Goal: Information Seeking & Learning: Learn about a topic

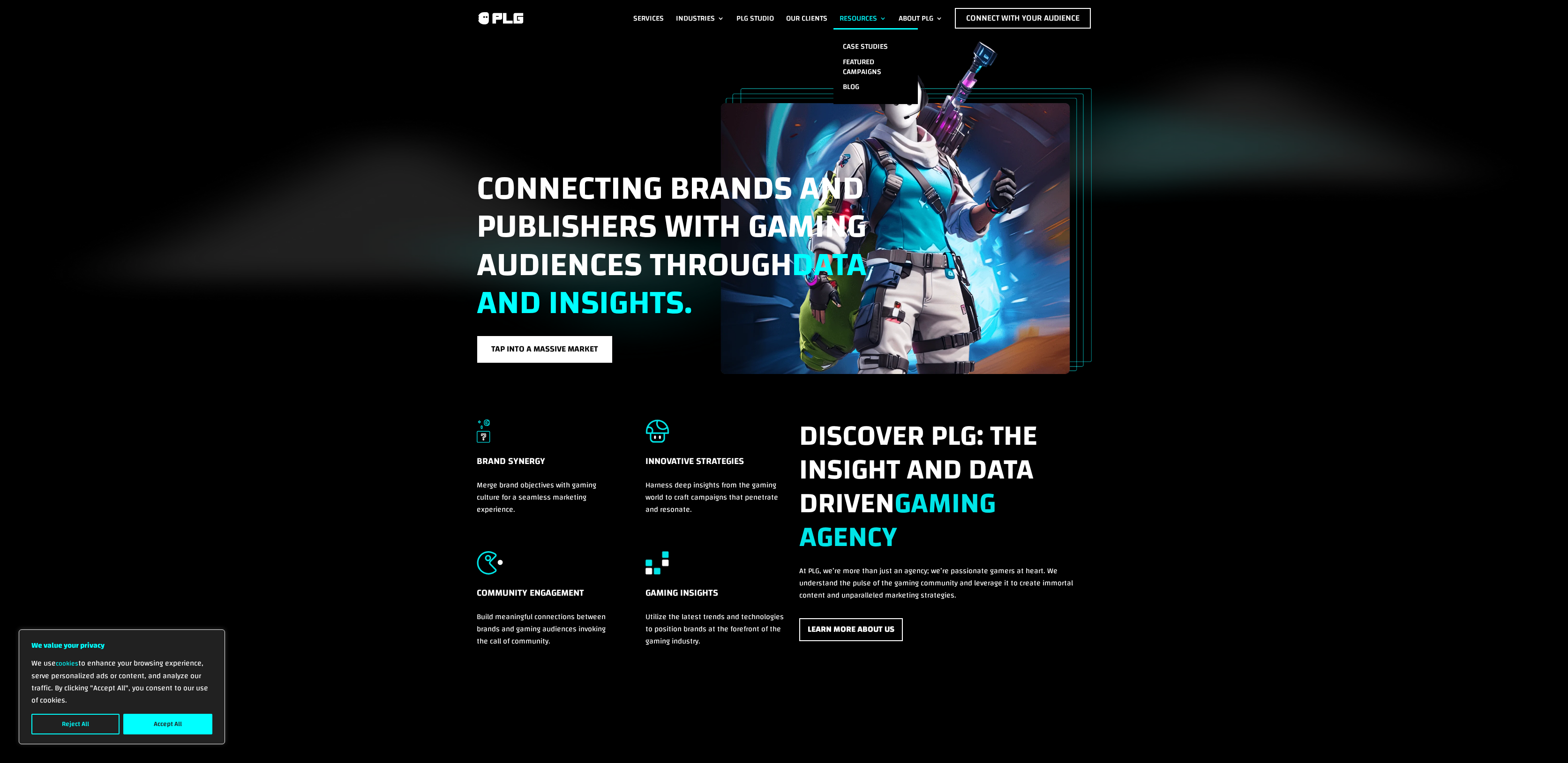
click at [852, 37] on ul "Case Studies Featured Campaigns Blog" at bounding box center [876, 65] width 84 height 76
click at [851, 37] on ul "Case Studies Featured Campaigns Blog" at bounding box center [876, 65] width 84 height 76
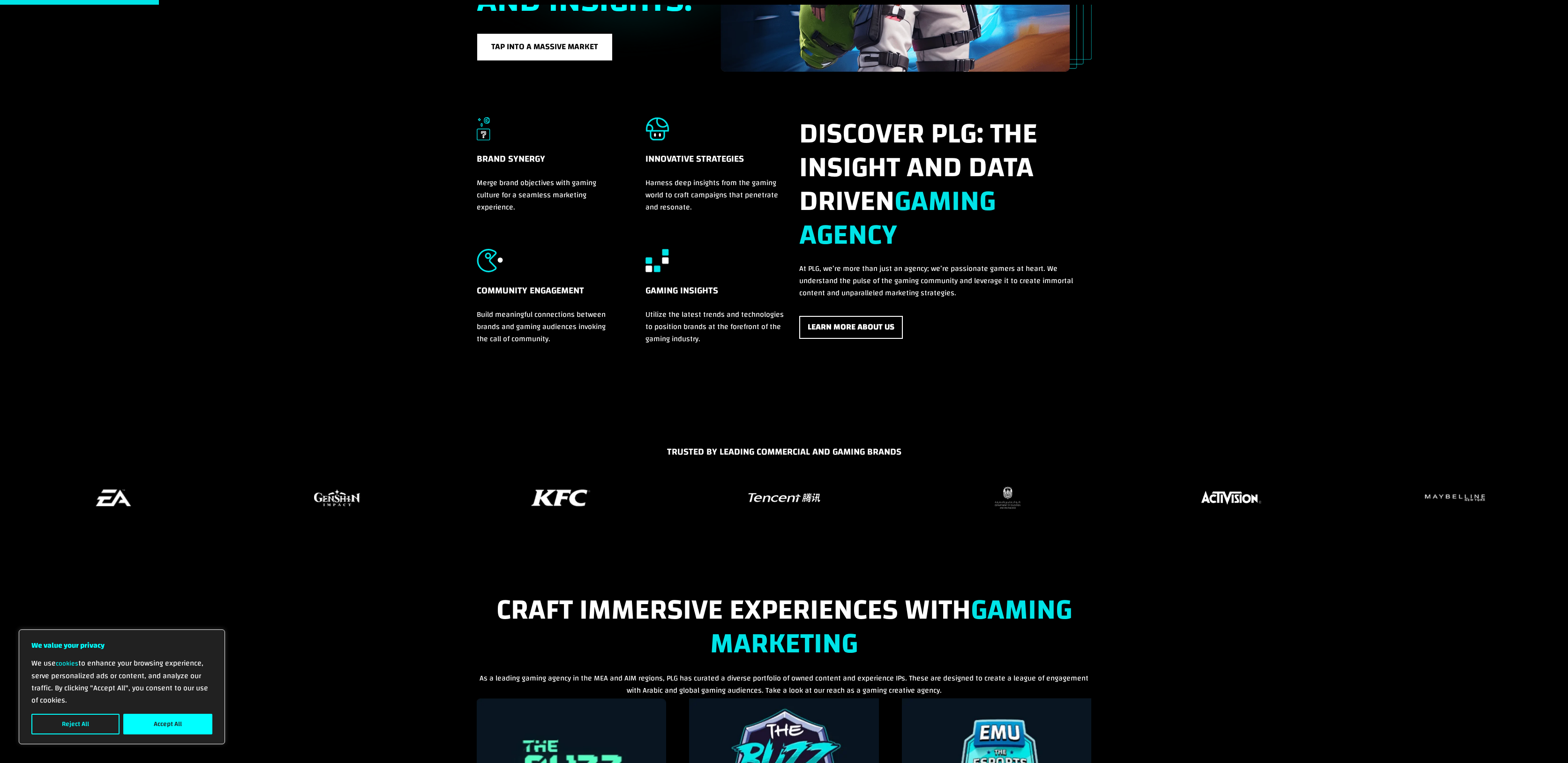
click at [253, 258] on div "Brand Synergy Merge brand objectives with gaming culture for a seamless marketi…" at bounding box center [784, 250] width 1568 height 358
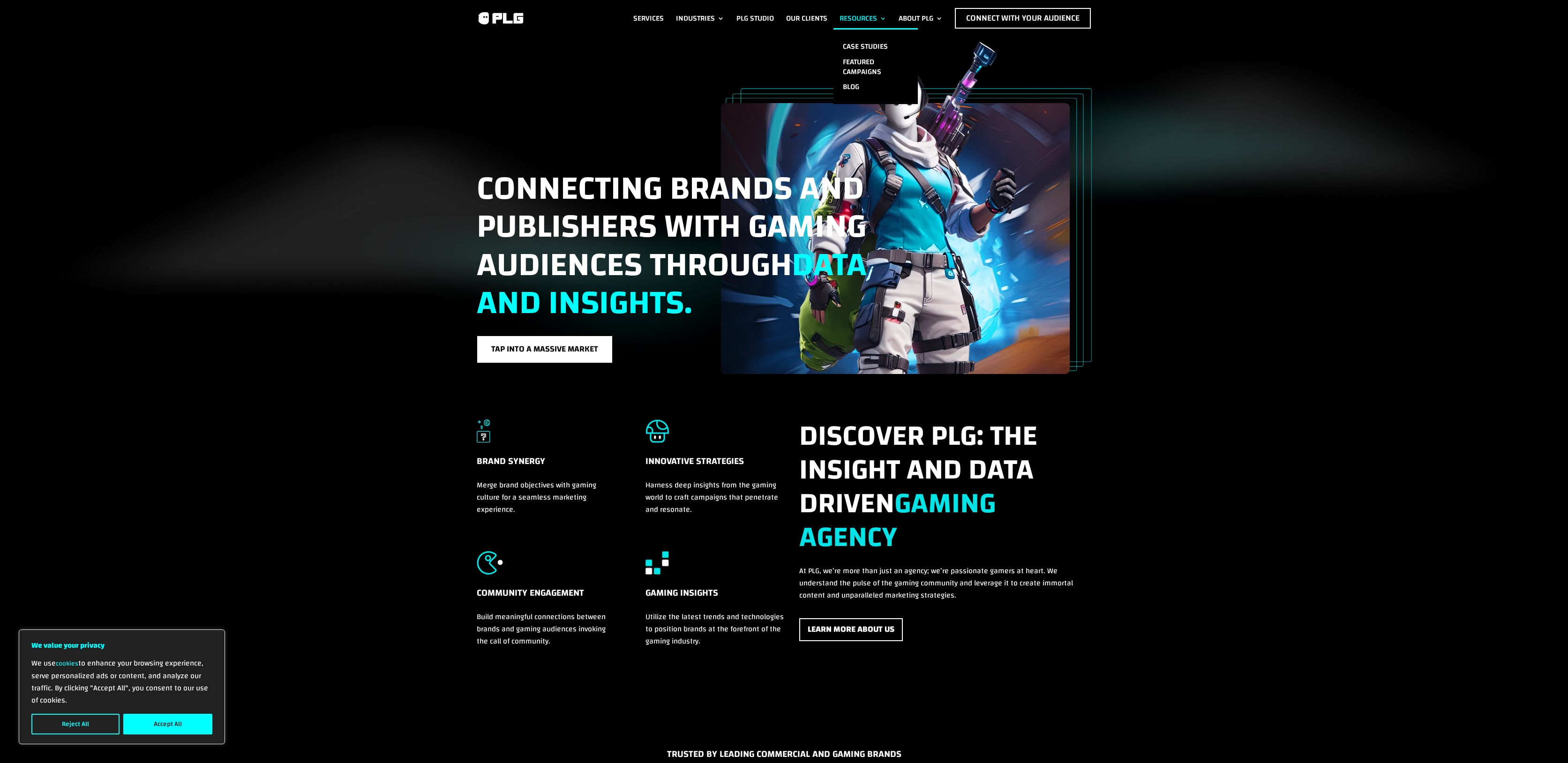
click at [851, 36] on ul "Case Studies Featured Campaigns Blog" at bounding box center [876, 65] width 84 height 76
click at [852, 40] on link "Case Studies" at bounding box center [876, 47] width 84 height 15
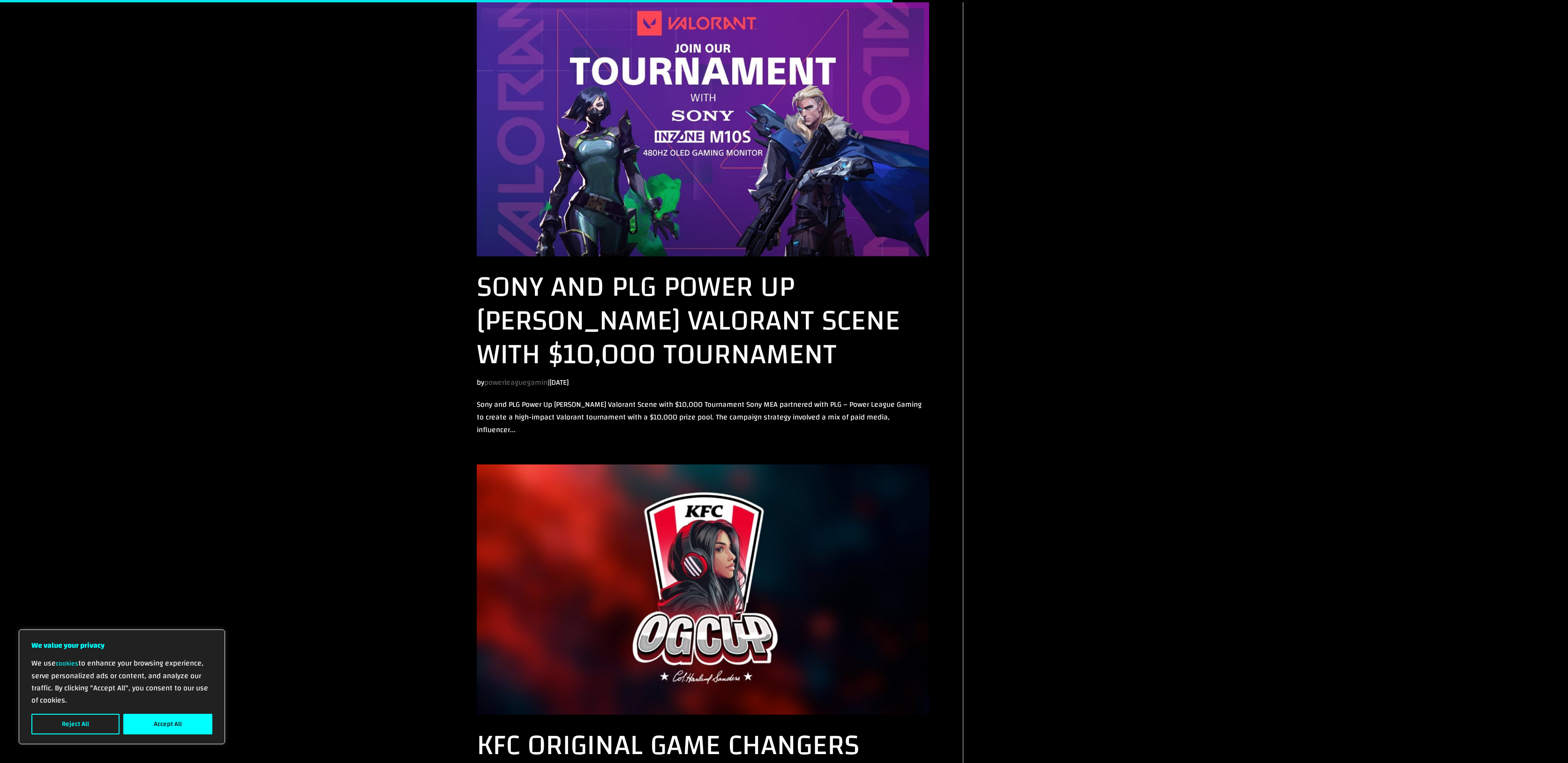
scroll to position [1133, 0]
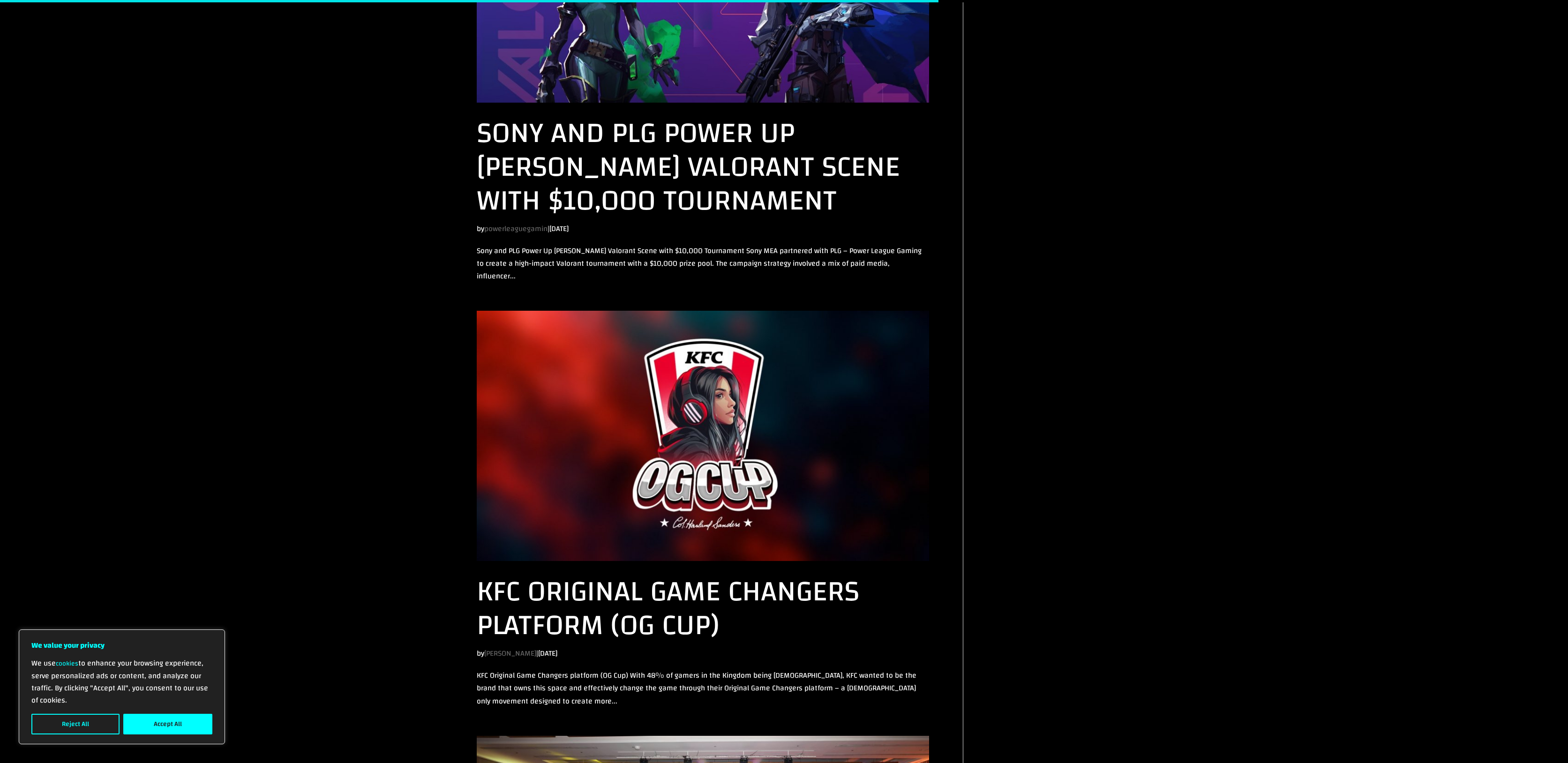
click at [678, 432] on img at bounding box center [703, 437] width 453 height 250
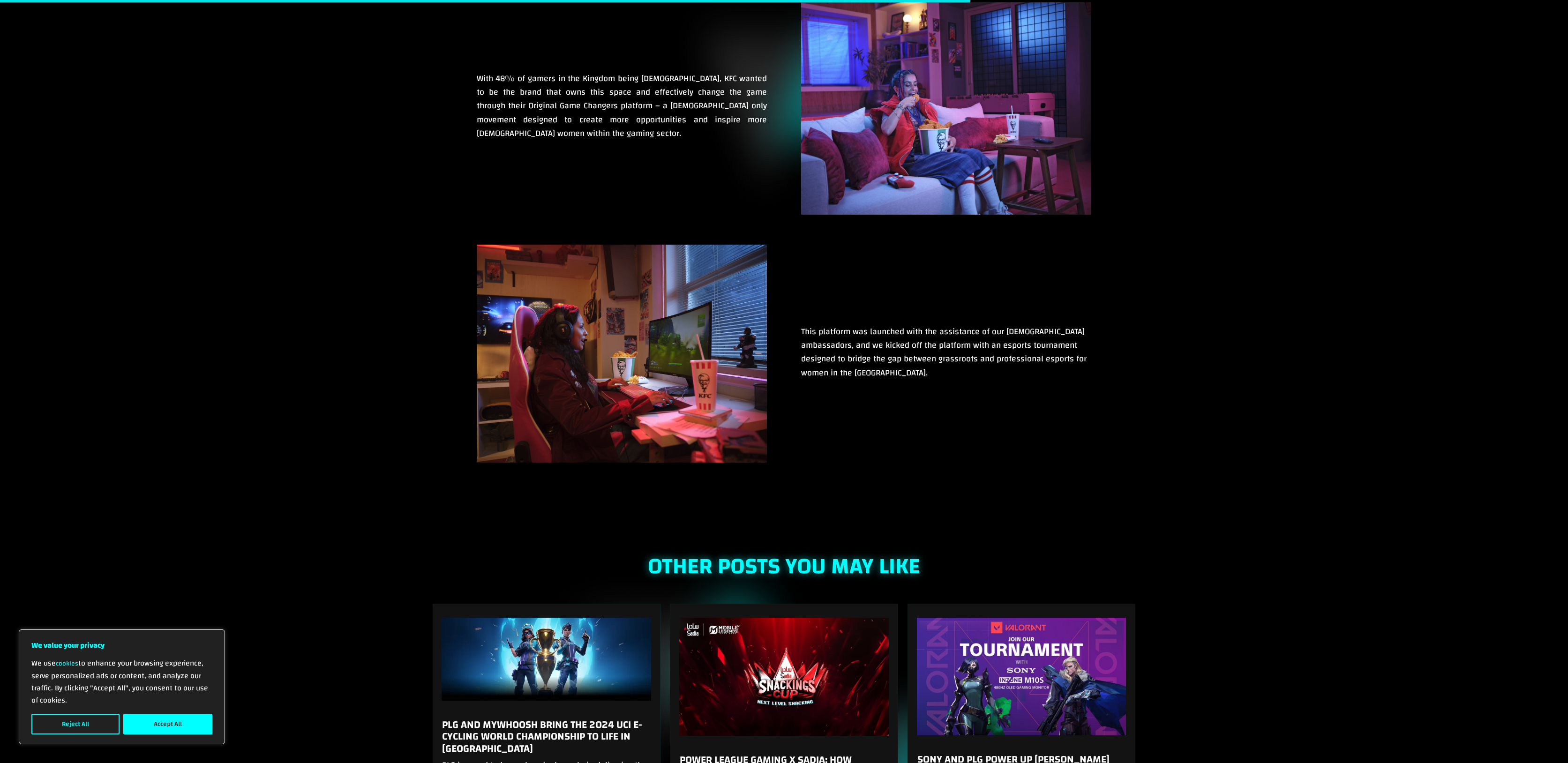
scroll to position [1227, 0]
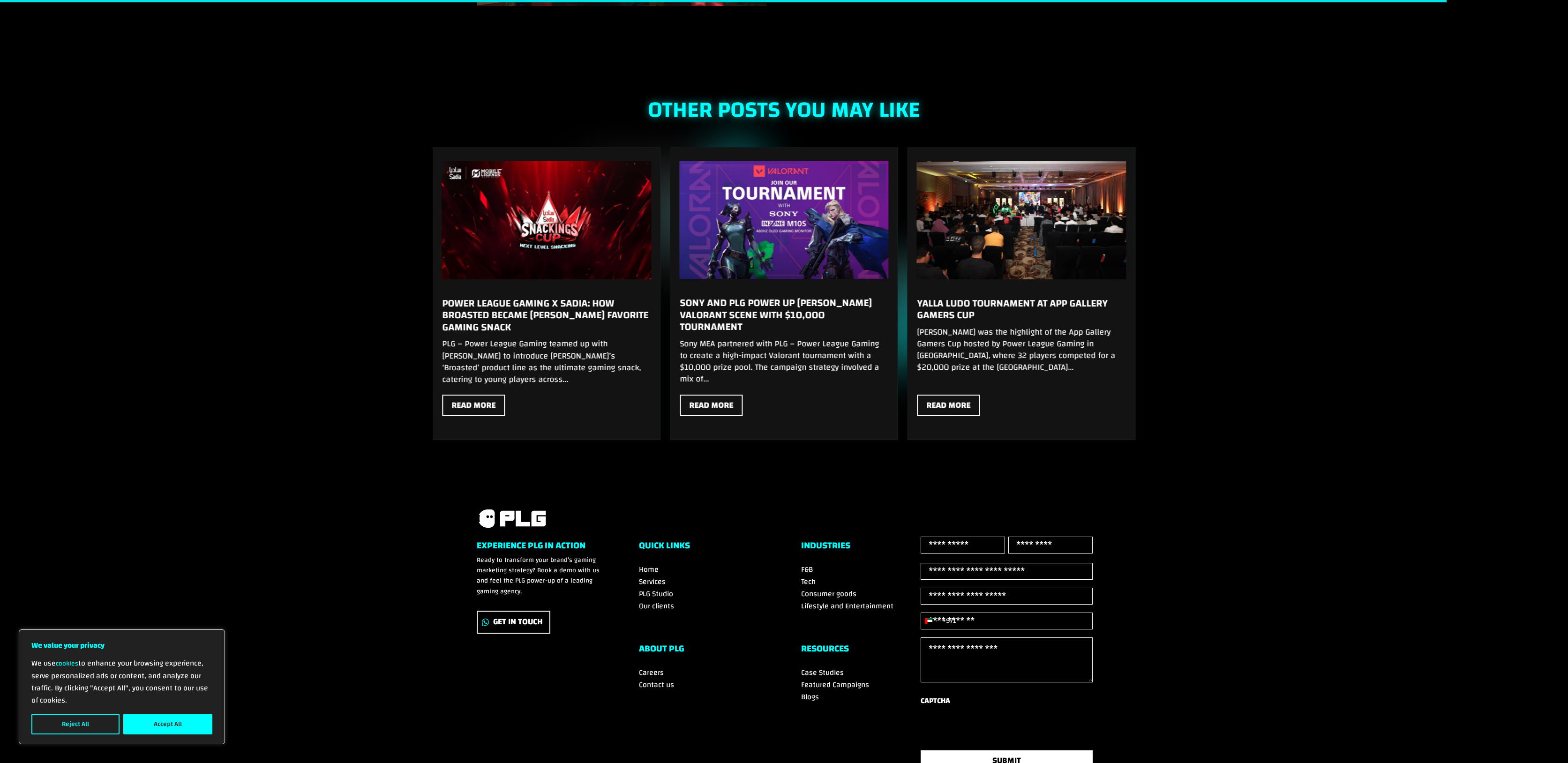
click at [782, 314] on link "Sony and PLG Power Up MENA’s Valorant Scene with $10,000 Tournament" at bounding box center [776, 315] width 192 height 43
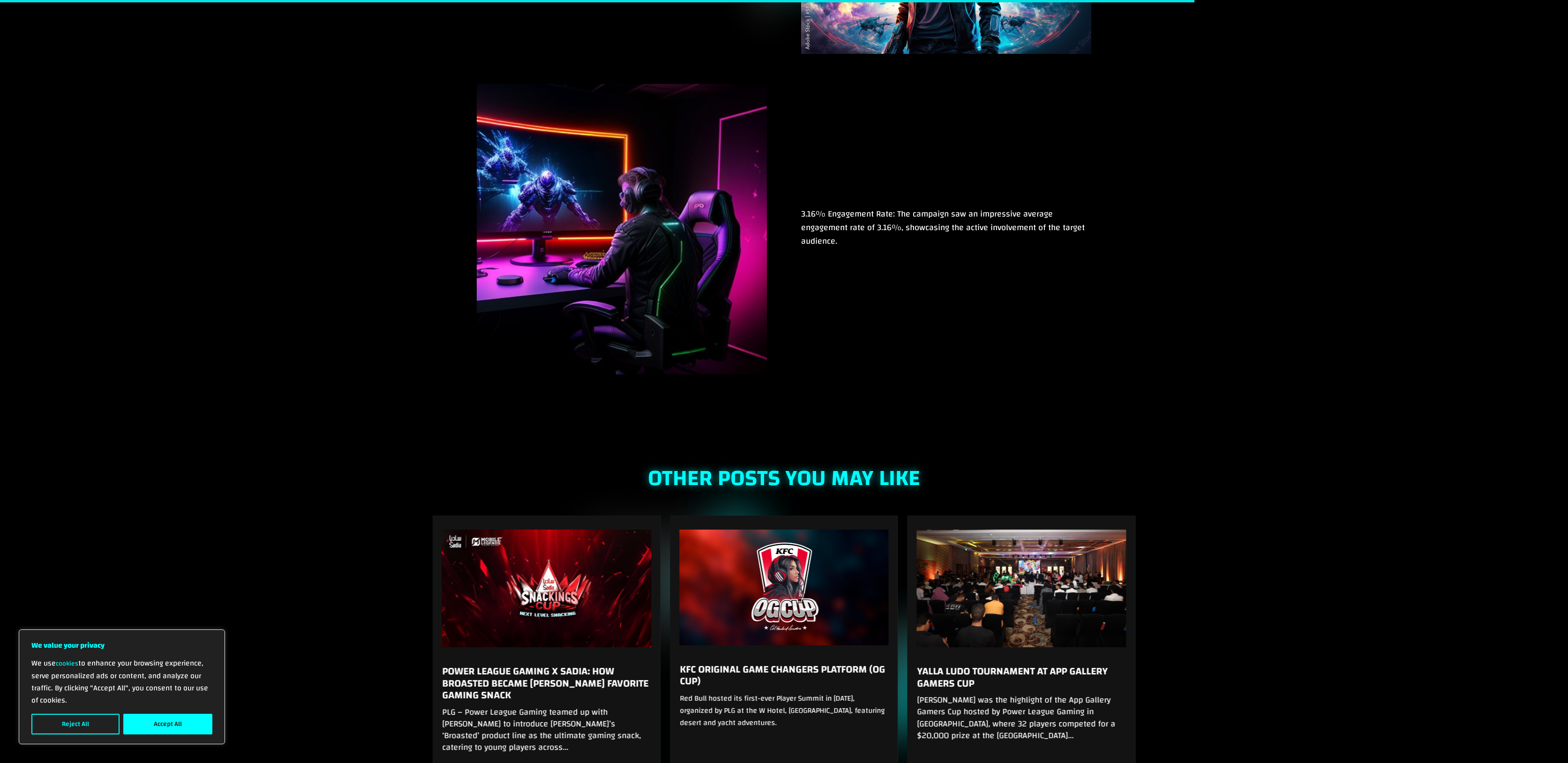
scroll to position [1374, 0]
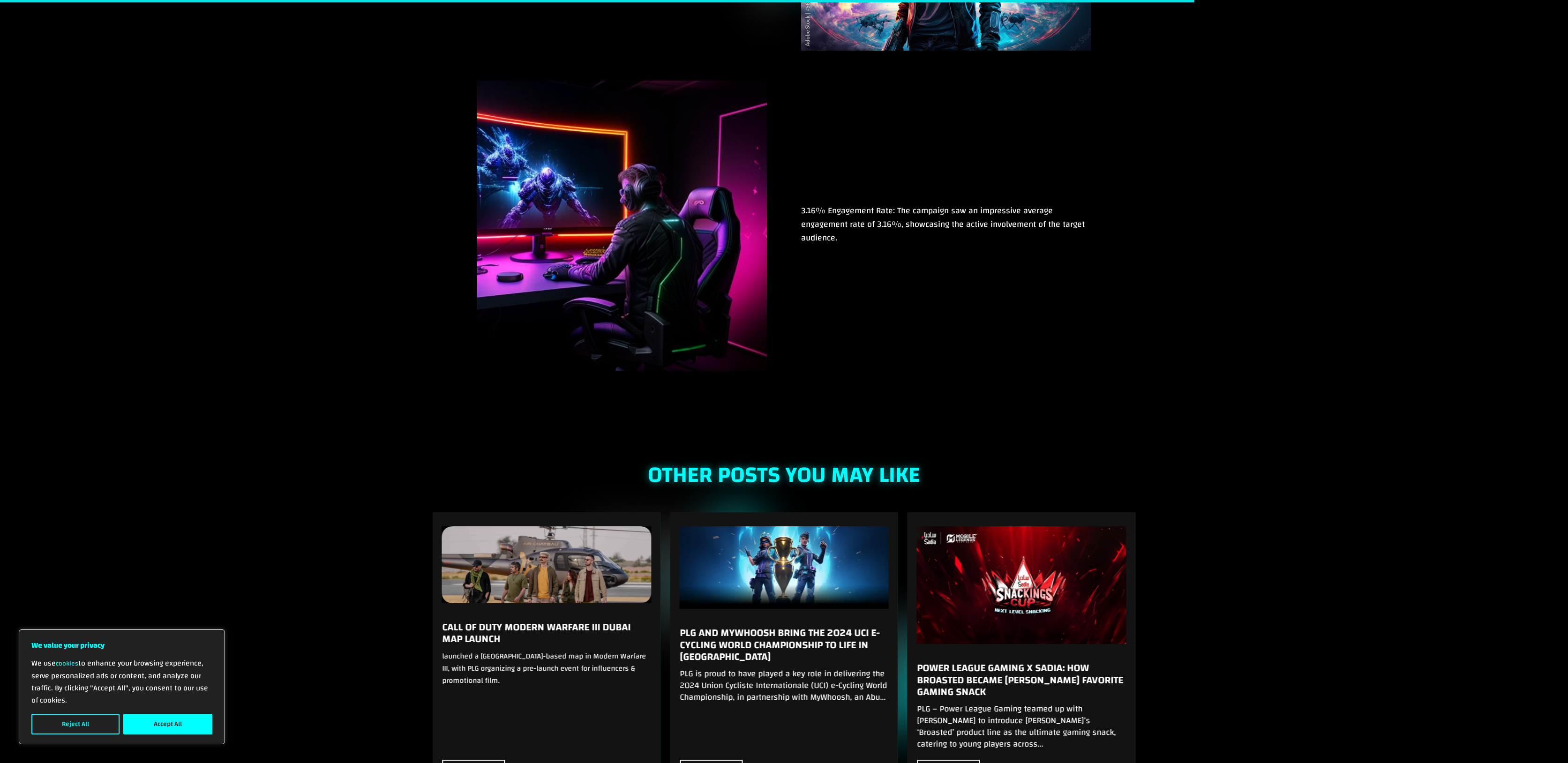
click at [821, 623] on link "PLG and MyWhoosh Bring the 2024 UCI e-Cycling World Championship to Life in [GE…" at bounding box center [780, 645] width 200 height 43
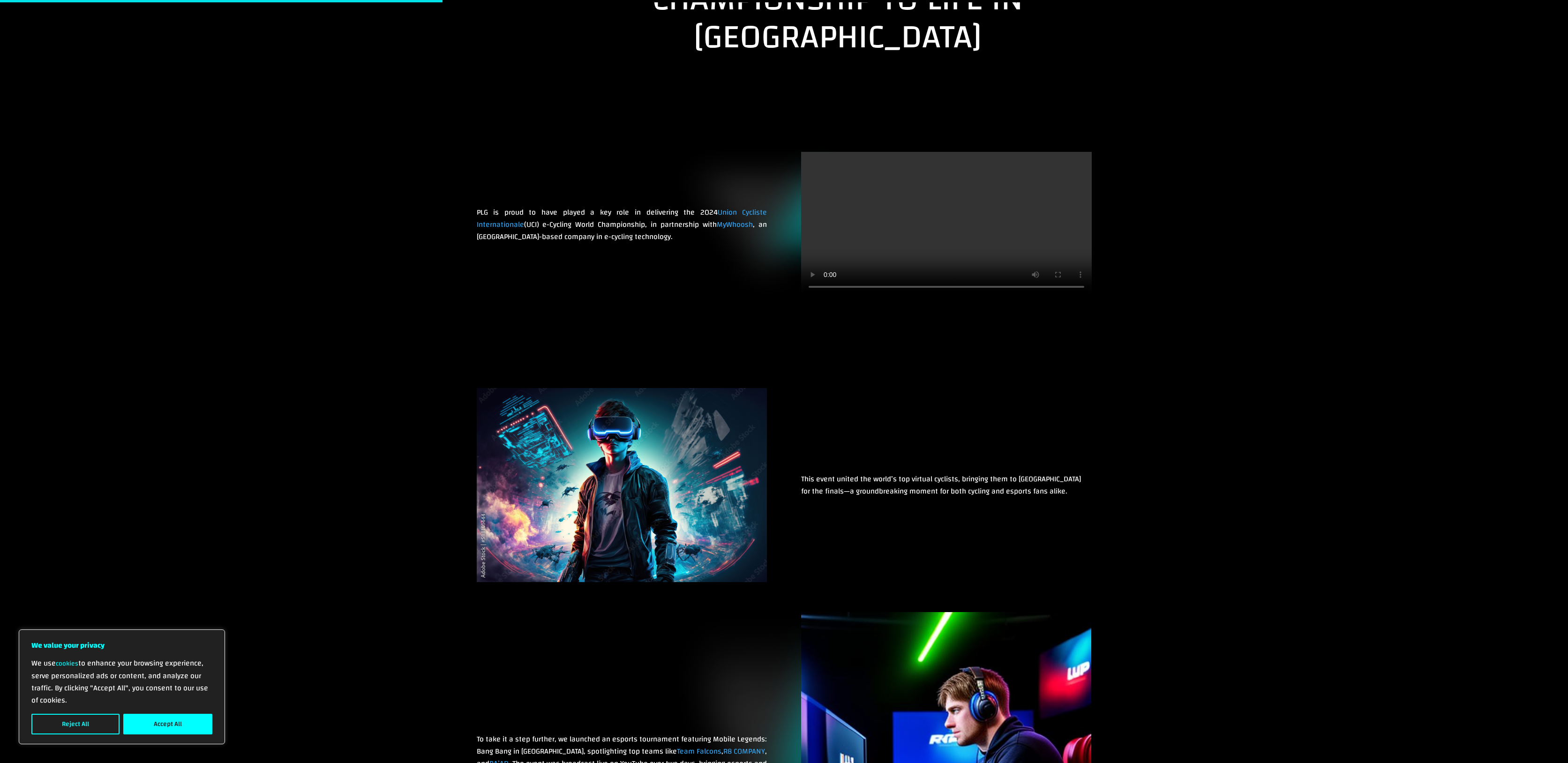
scroll to position [506, 0]
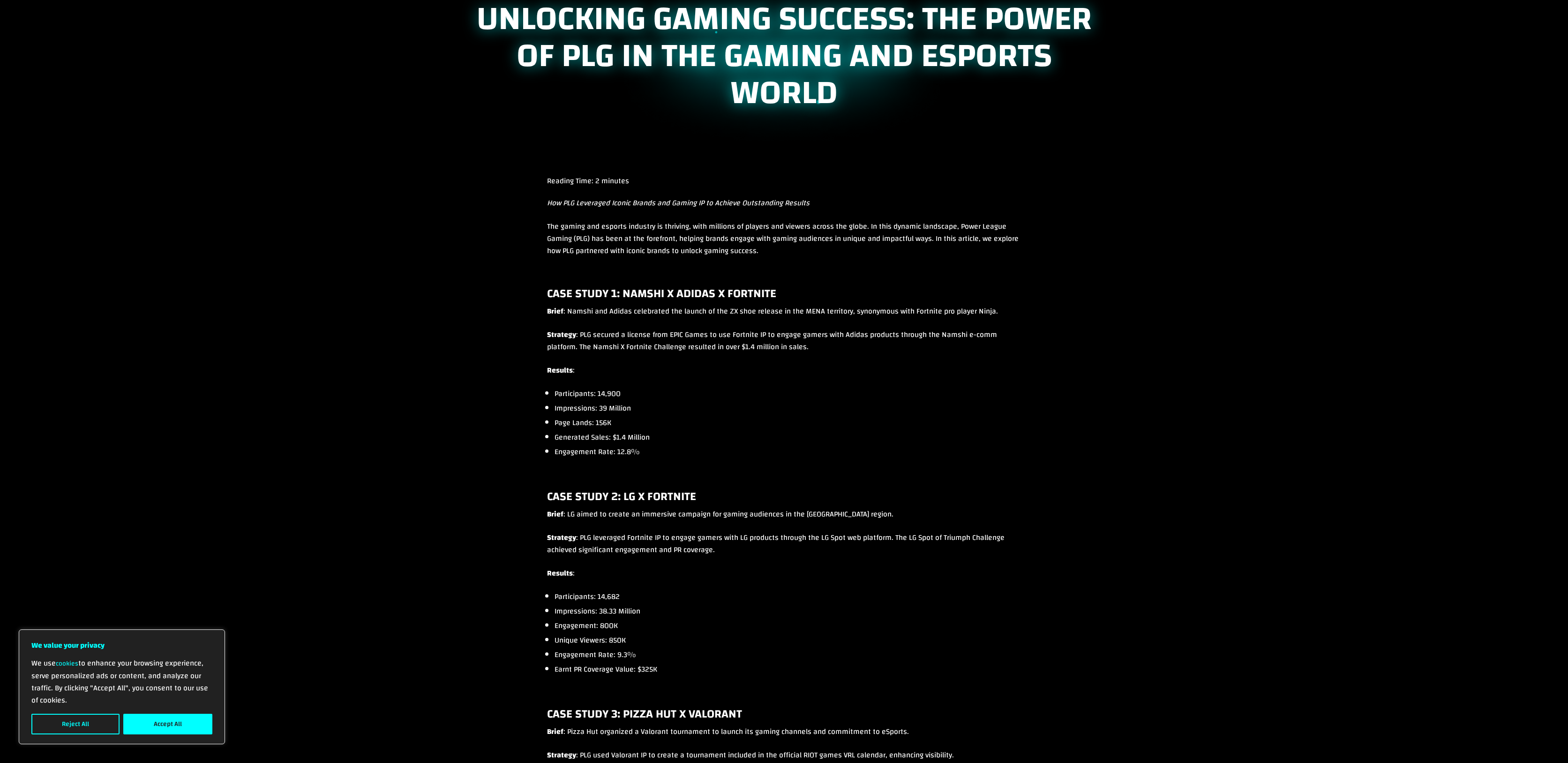
scroll to position [54, 0]
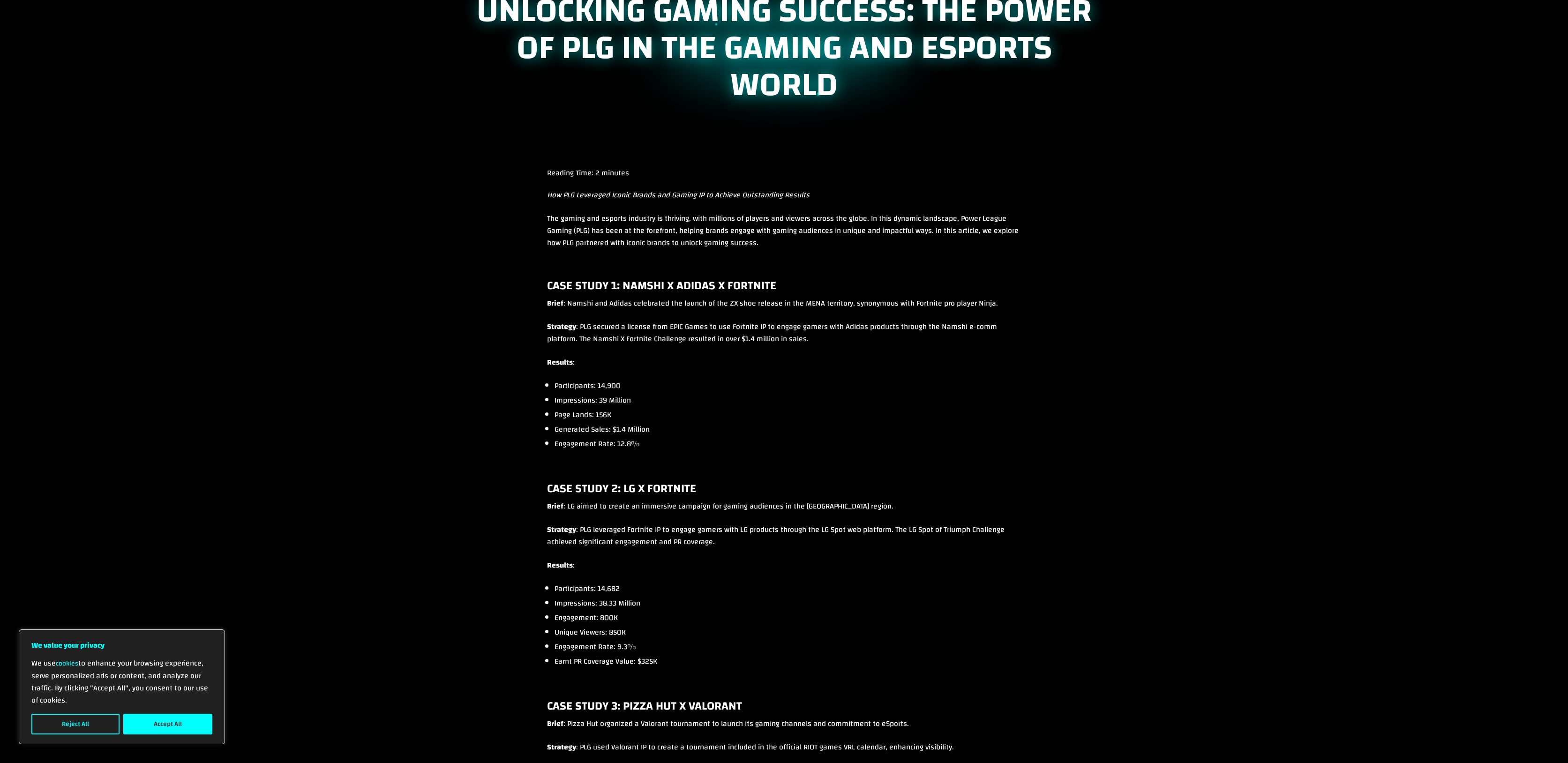
click at [598, 381] on li "Participants: 14,900" at bounding box center [787, 386] width 466 height 13
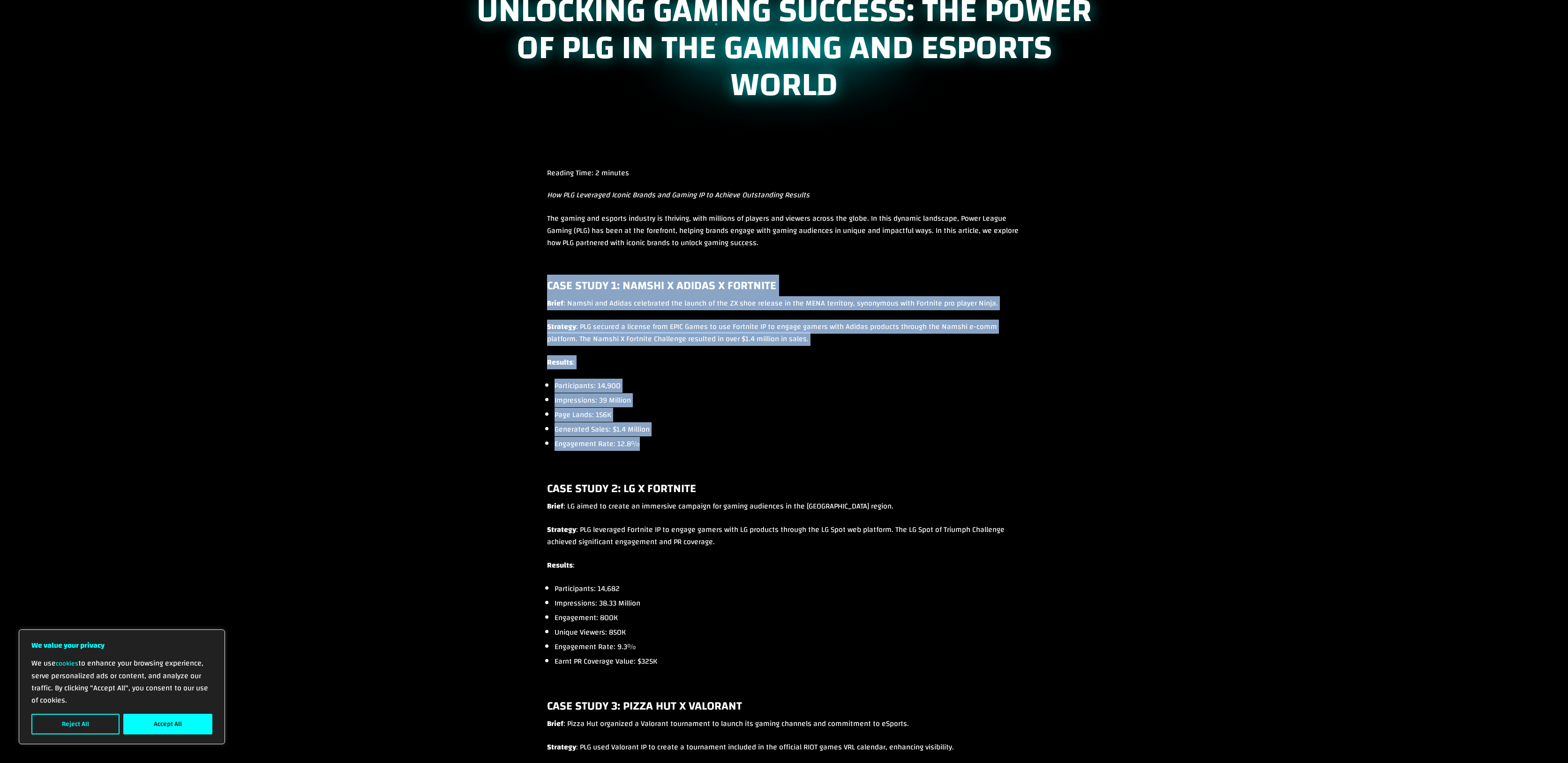
drag, startPoint x: 535, startPoint y: 270, endPoint x: 804, endPoint y: 458, distance: 328.2
click at [804, 458] on div "Reading Time: 2 minutes How PLG Leveraged Iconic Brands and Gaming IP to Achiev…" at bounding box center [784, 764] width 615 height 1193
copy div "Case Study 1: Namshi X Adidas X Fortnite Brief : Namshi and Adidas celebrated t…"
